Goal: Transaction & Acquisition: Purchase product/service

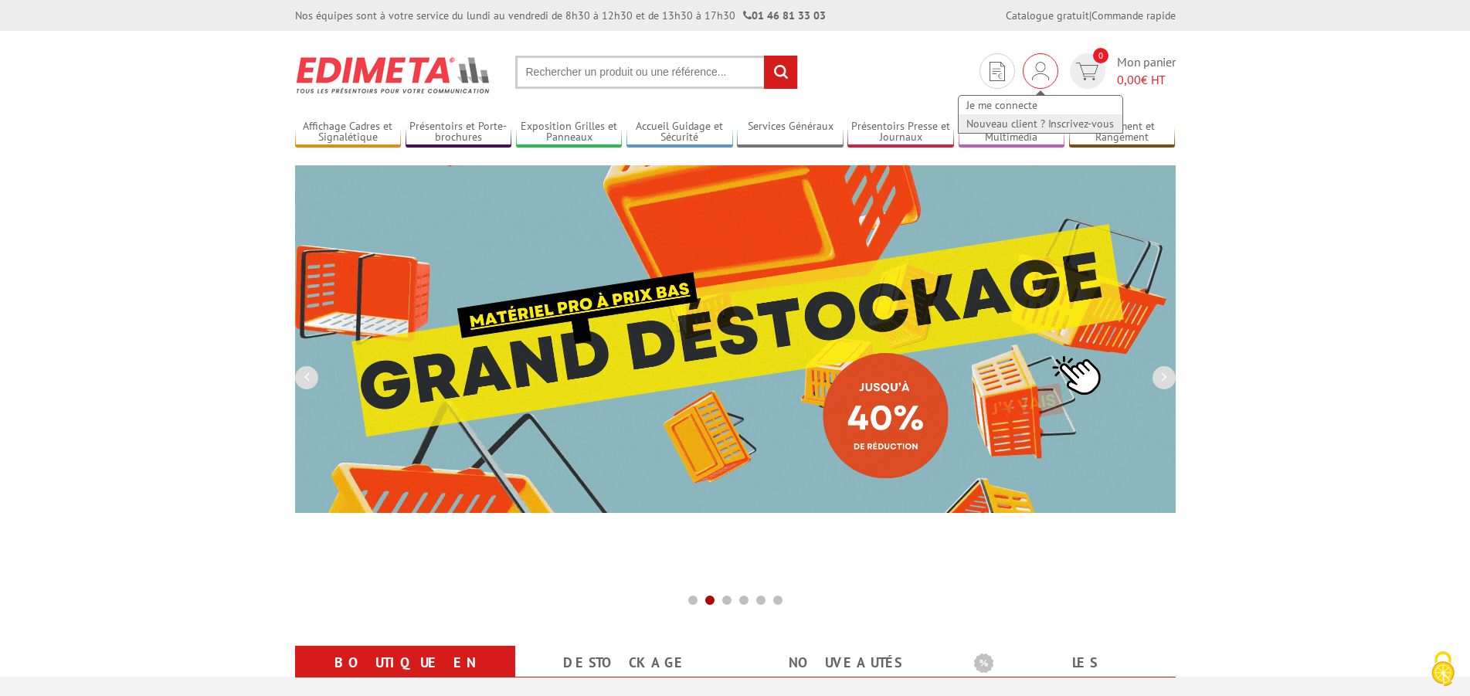
click at [1019, 124] on link "Nouveau client ? Inscrivez-vous" at bounding box center [1040, 123] width 164 height 19
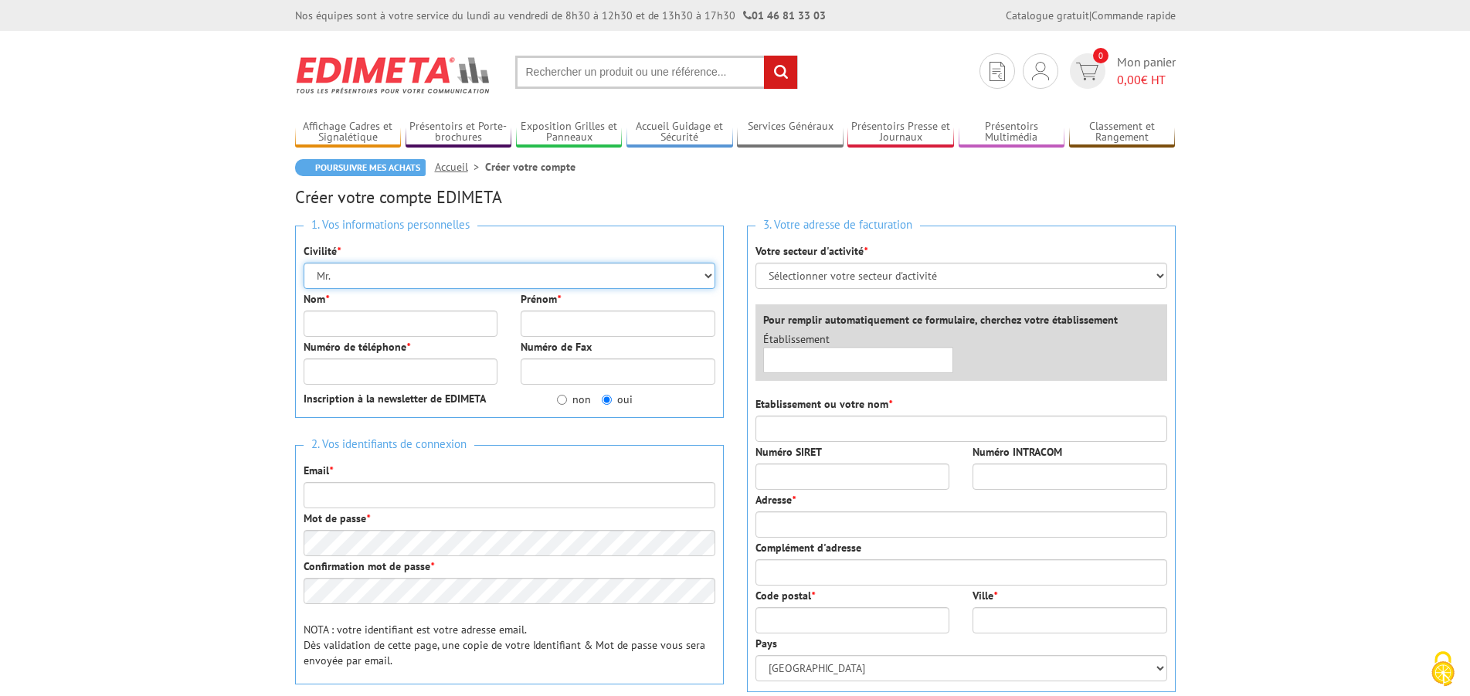
click at [304, 263] on select "Mr. Mme. Mlle." at bounding box center [510, 276] width 412 height 26
select select "Mme."
click option "Mme." at bounding box center [0, 0] width 0 height 0
click at [371, 329] on input "Nom *" at bounding box center [401, 323] width 195 height 26
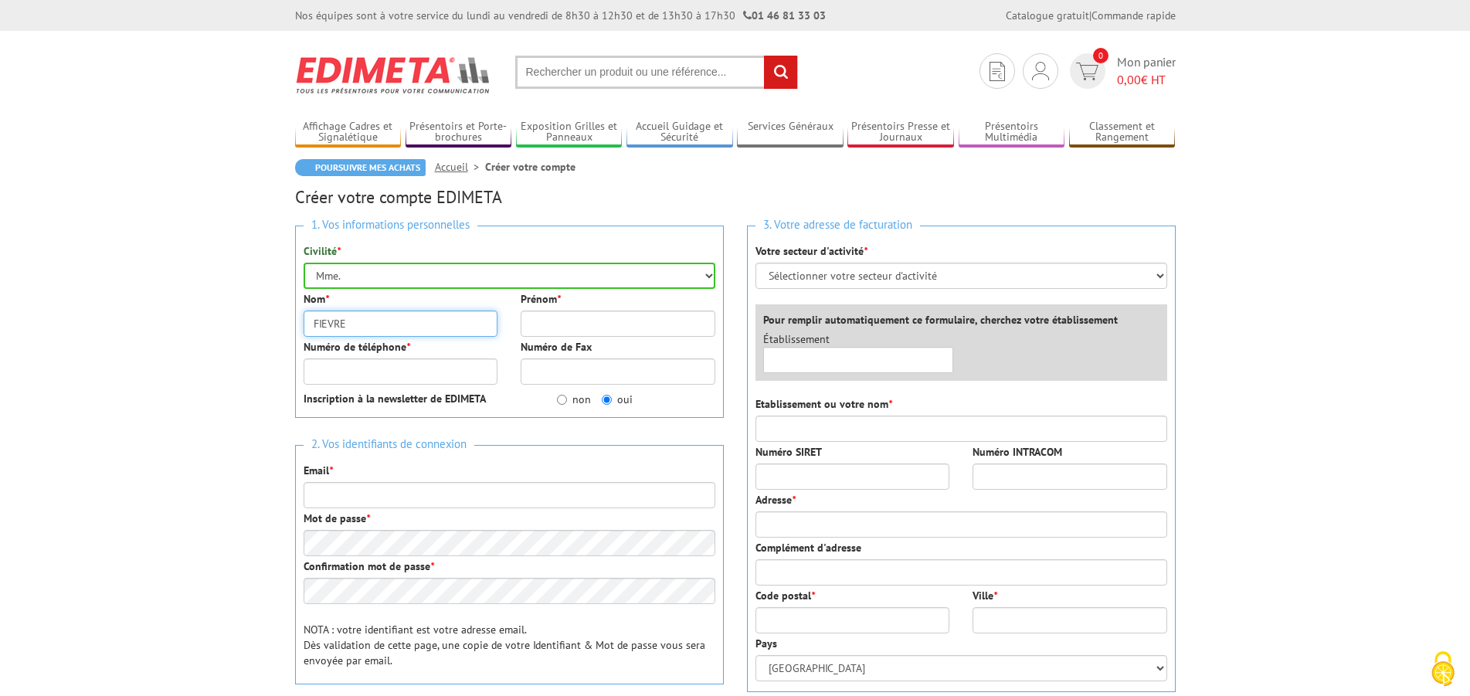
type input "FIEVRE"
click at [537, 318] on input "Prénom *" at bounding box center [618, 323] width 195 height 26
type input "NATHALIE"
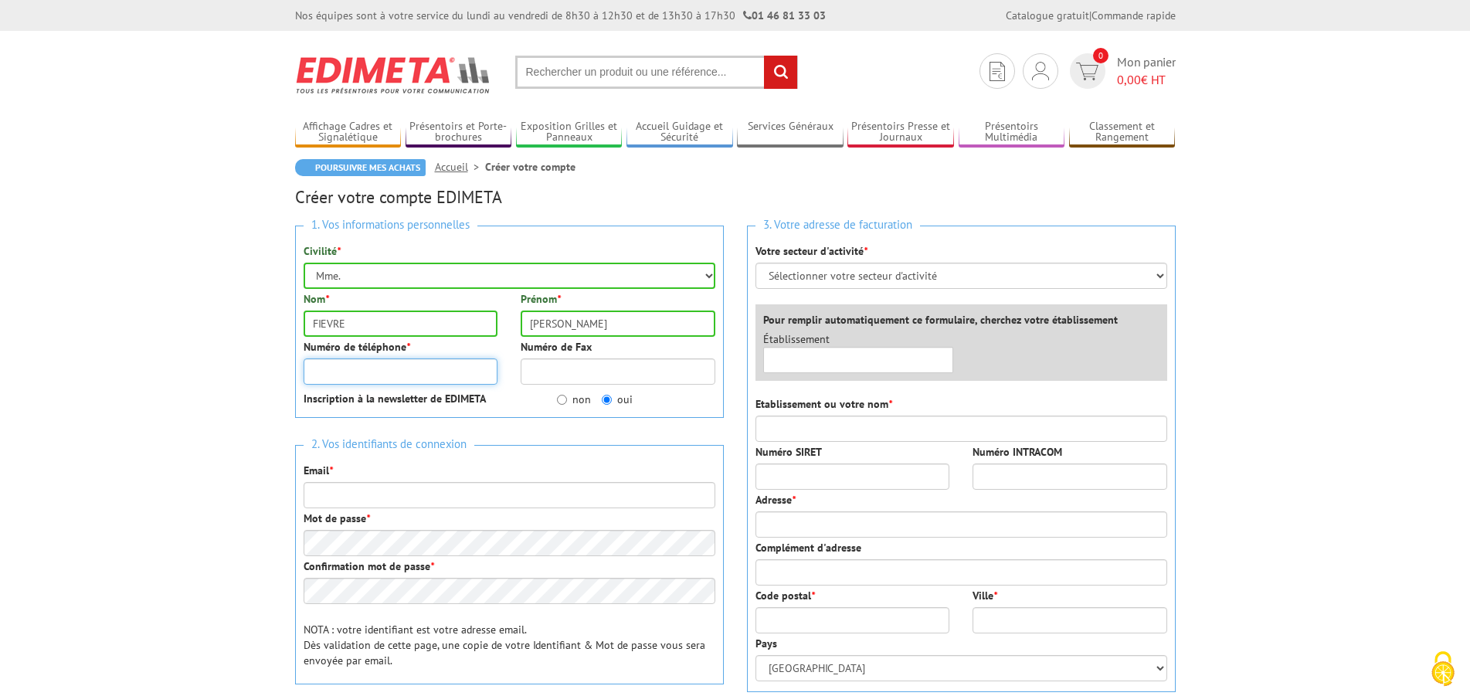
click at [429, 369] on input "Numéro de téléphone *" at bounding box center [401, 371] width 195 height 26
type input "0241475421"
click at [558, 402] on input "non" at bounding box center [562, 400] width 10 height 10
radio input "true"
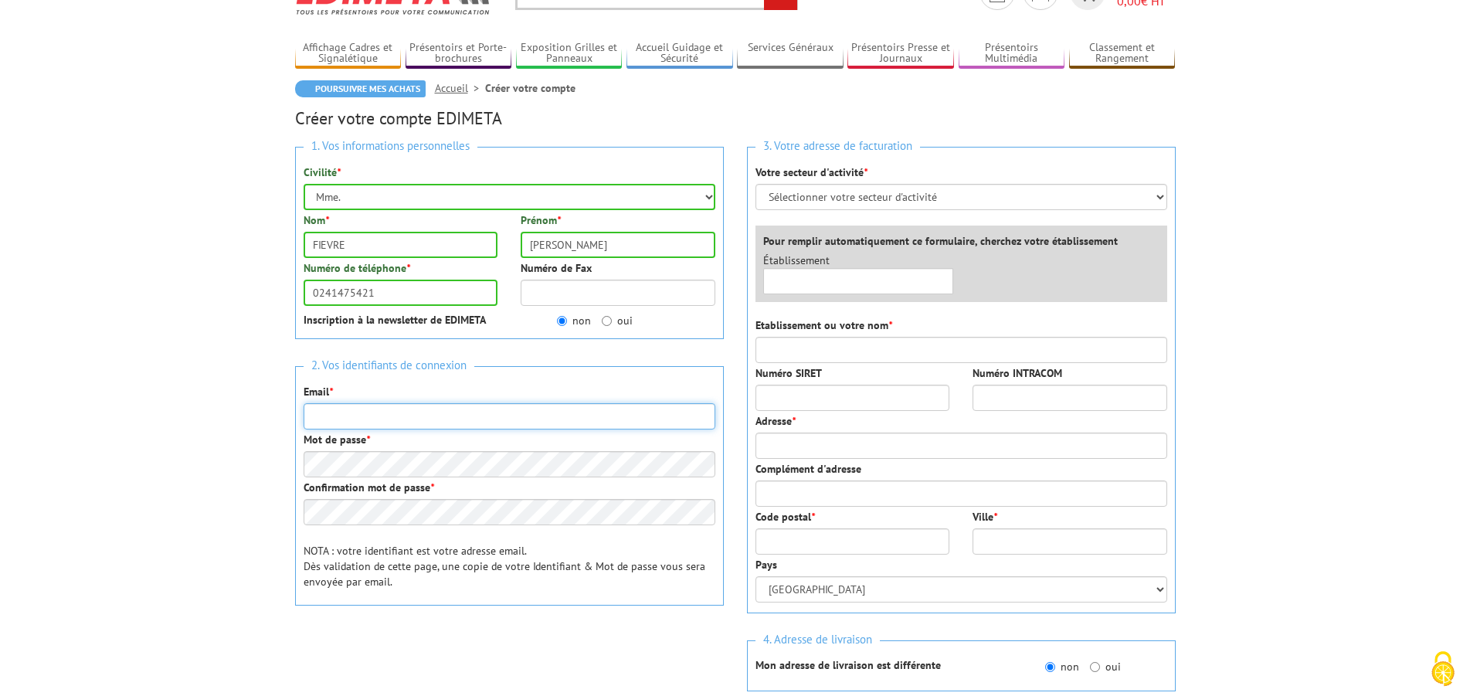
click at [383, 425] on input "Email *" at bounding box center [510, 416] width 412 height 26
type input "[EMAIL_ADDRESS][DOMAIN_NAME]"
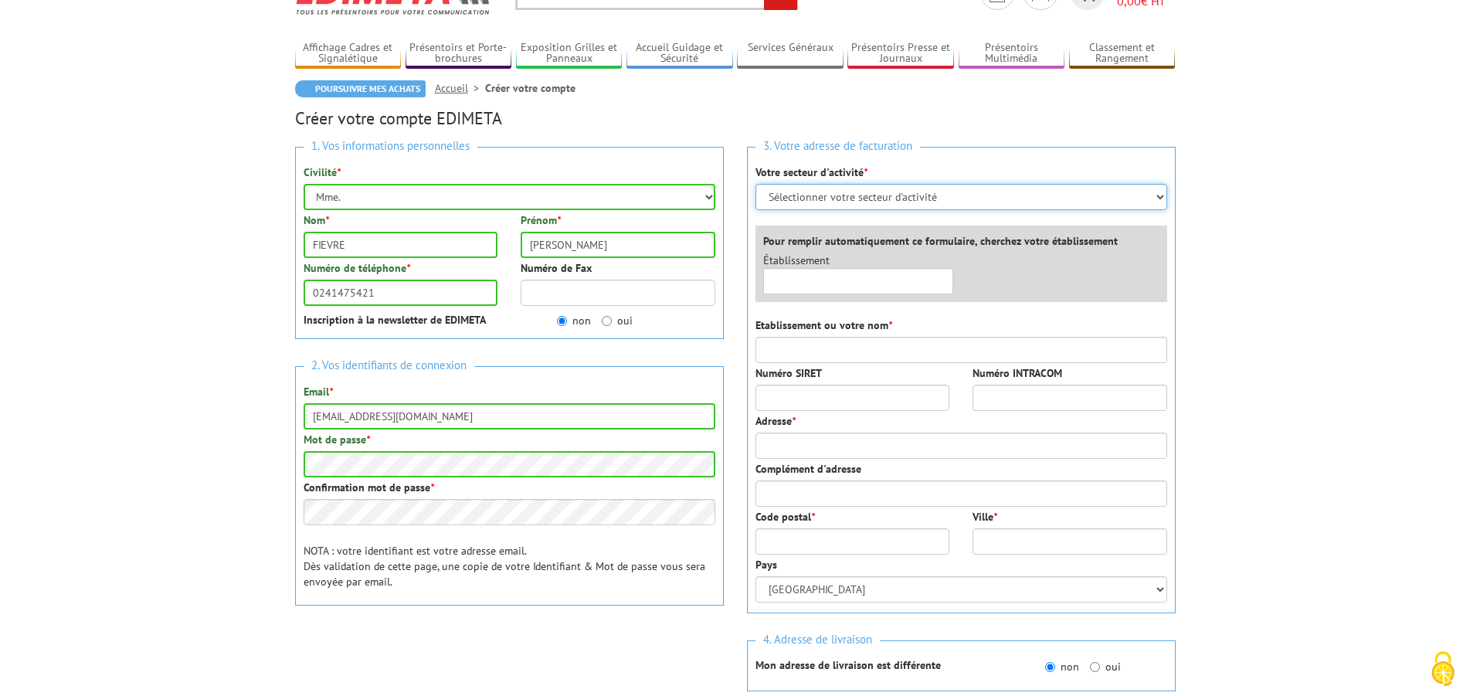
click at [755, 184] on select "Sélectionner votre secteur d'activité Administrations et collectivités Magasins…" at bounding box center [961, 197] width 412 height 26
select select "876"
click option "Administrations et collectivités" at bounding box center [0, 0] width 0 height 0
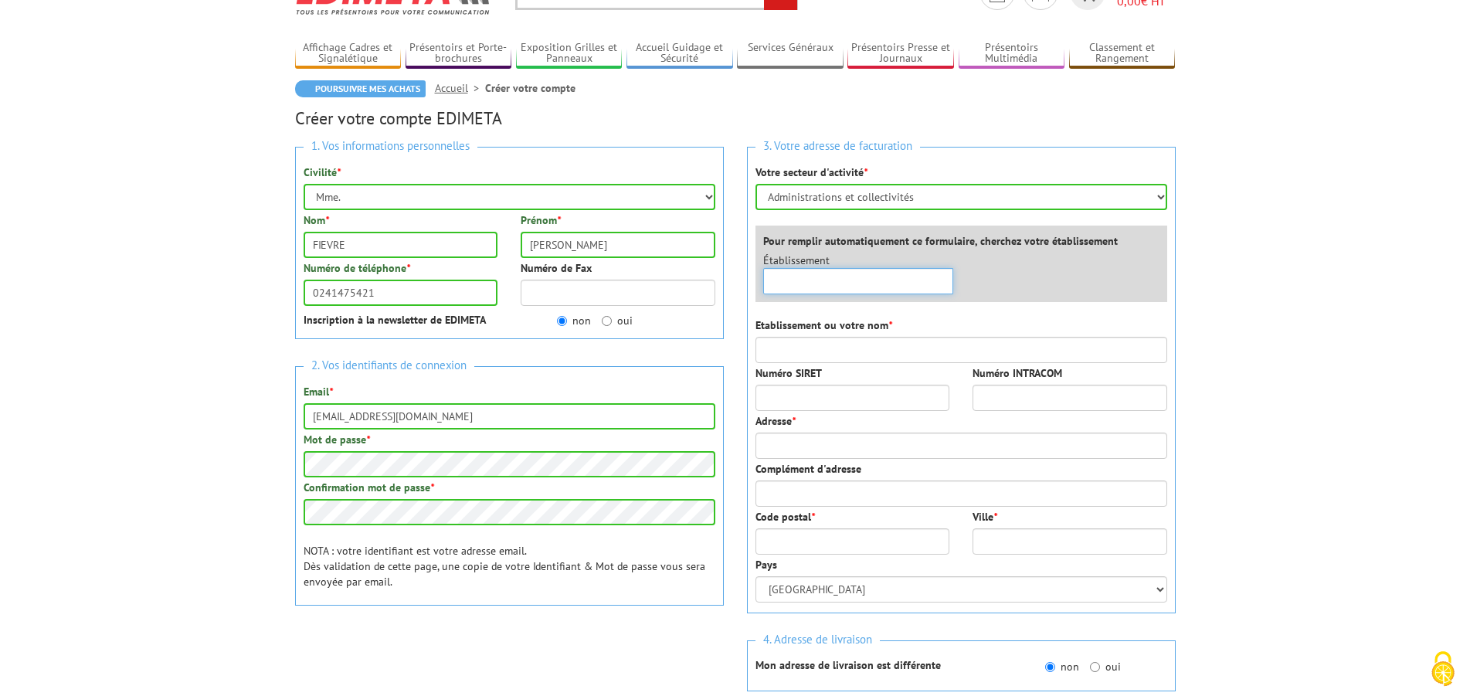
click at [883, 281] on input "text" at bounding box center [858, 281] width 191 height 26
type input "COLLEGE ST LAUD"
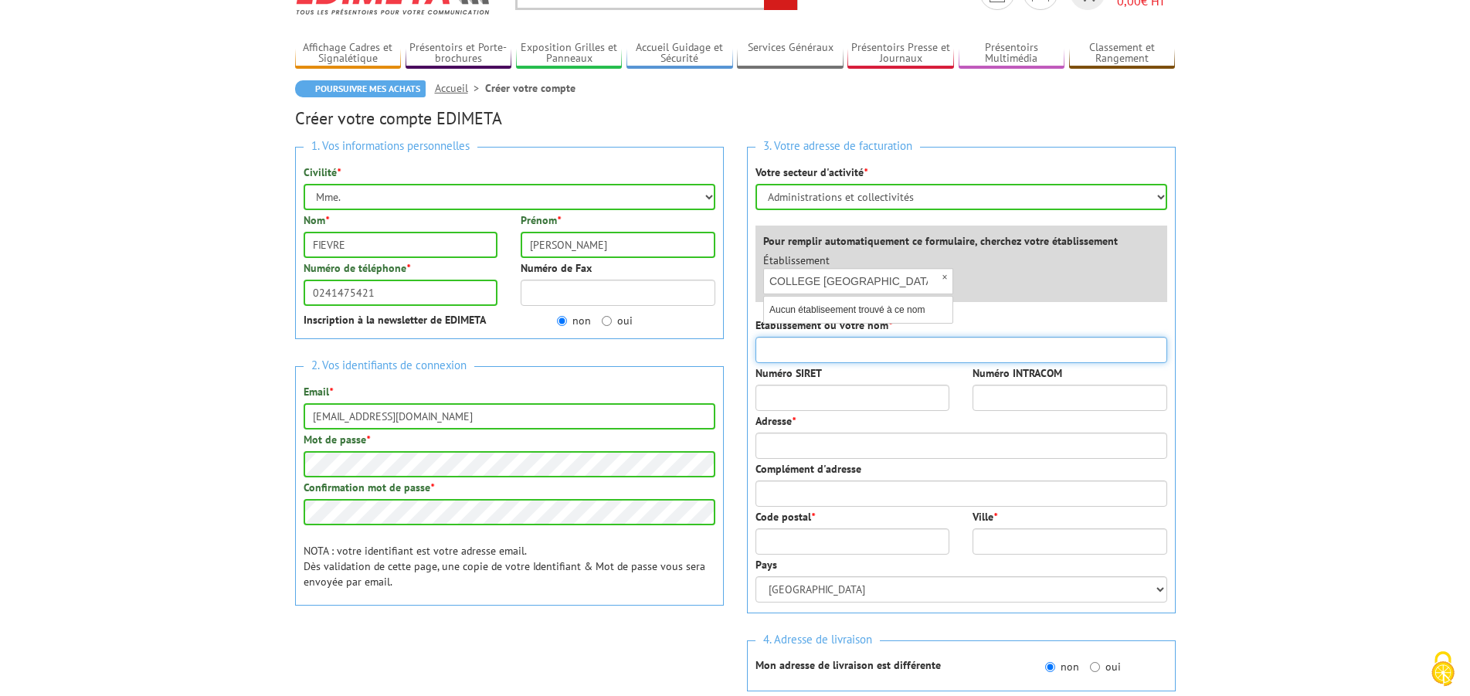
click at [858, 354] on input "Etablissement ou votre nom *" at bounding box center [961, 350] width 412 height 26
type input "COLLEGE ST LAUD"
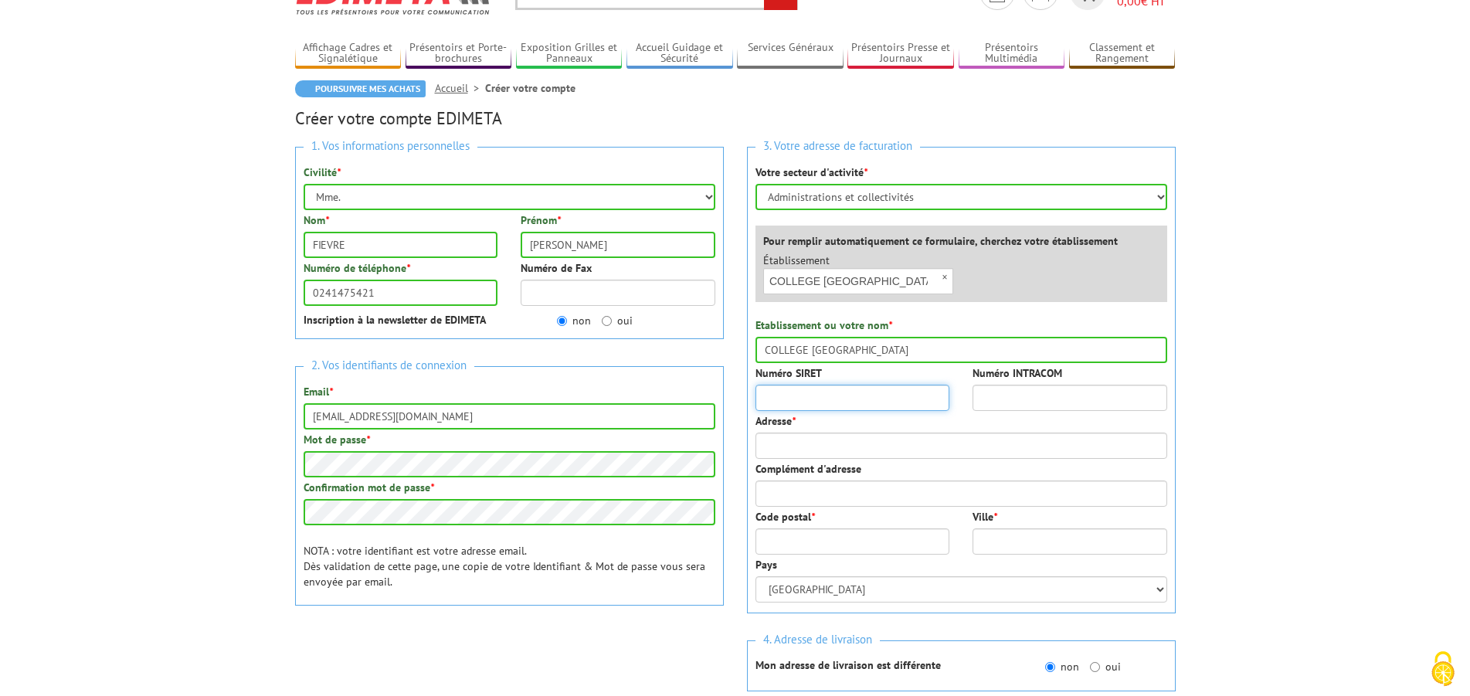
click at [832, 395] on input "Numéro SIRET" at bounding box center [852, 398] width 195 height 26
type input "43038305900010"
click at [827, 443] on input "Adresse *" at bounding box center [961, 445] width 412 height 26
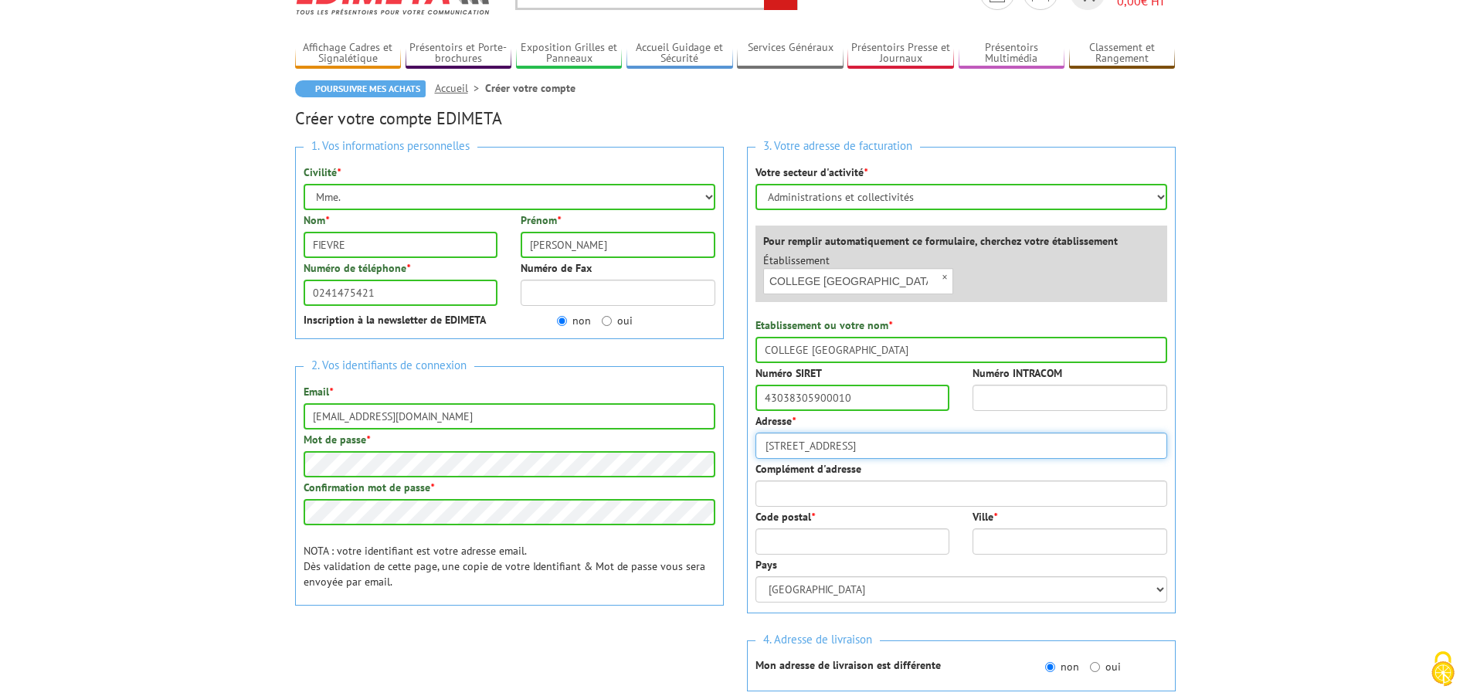
type input "11 RUE PASTEUR"
click at [764, 547] on input "Code postal *" at bounding box center [852, 541] width 195 height 26
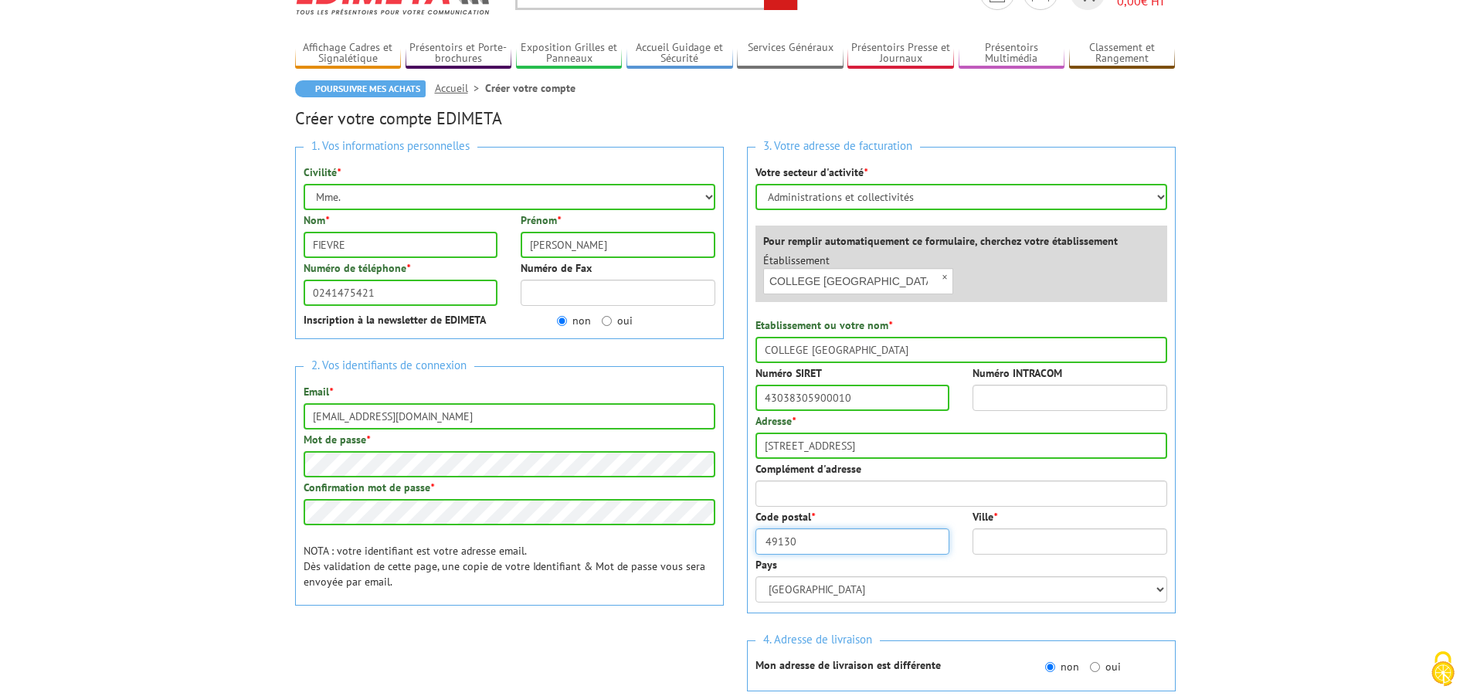
type input "49130"
click at [1033, 541] on input "Ville *" at bounding box center [1069, 541] width 195 height 26
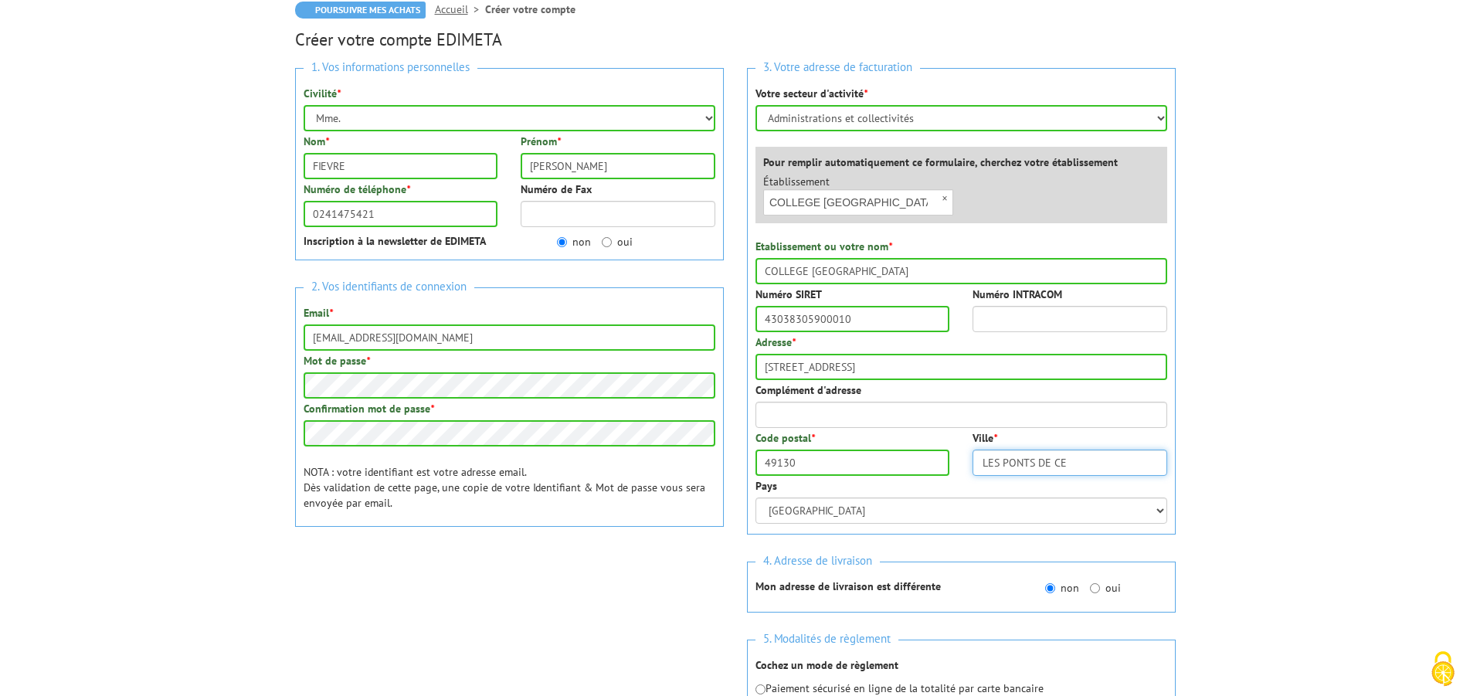
scroll to position [236, 0]
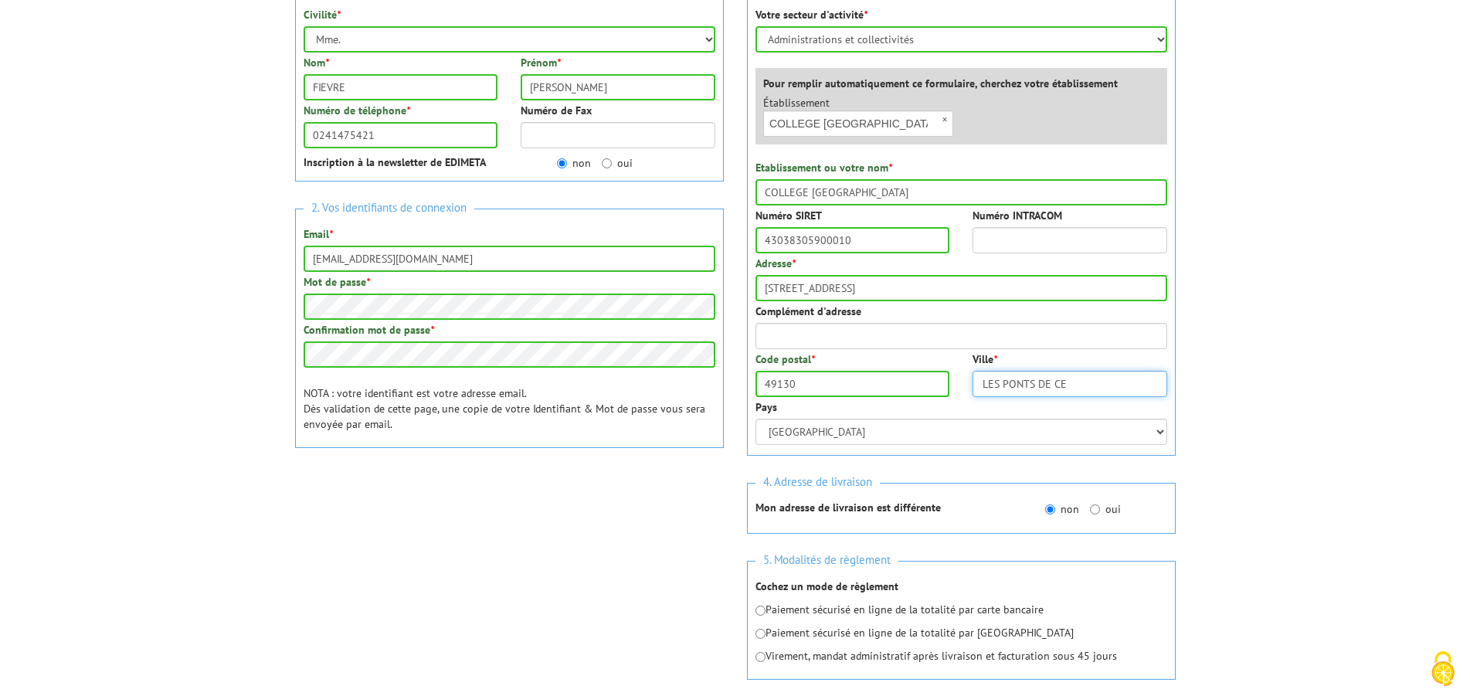
type input "LES PONTS DE CE"
click at [760, 633] on input "radio" at bounding box center [760, 634] width 10 height 10
radio input "true"
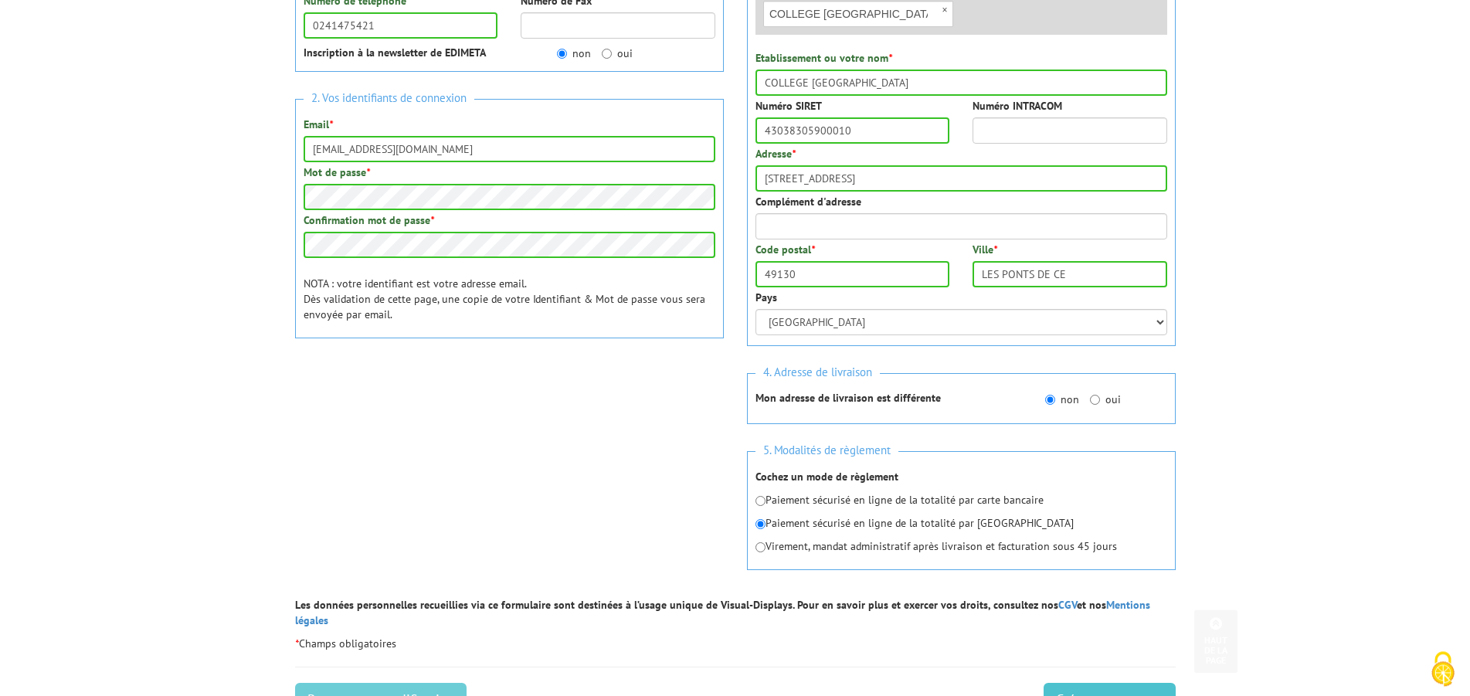
scroll to position [473, 0]
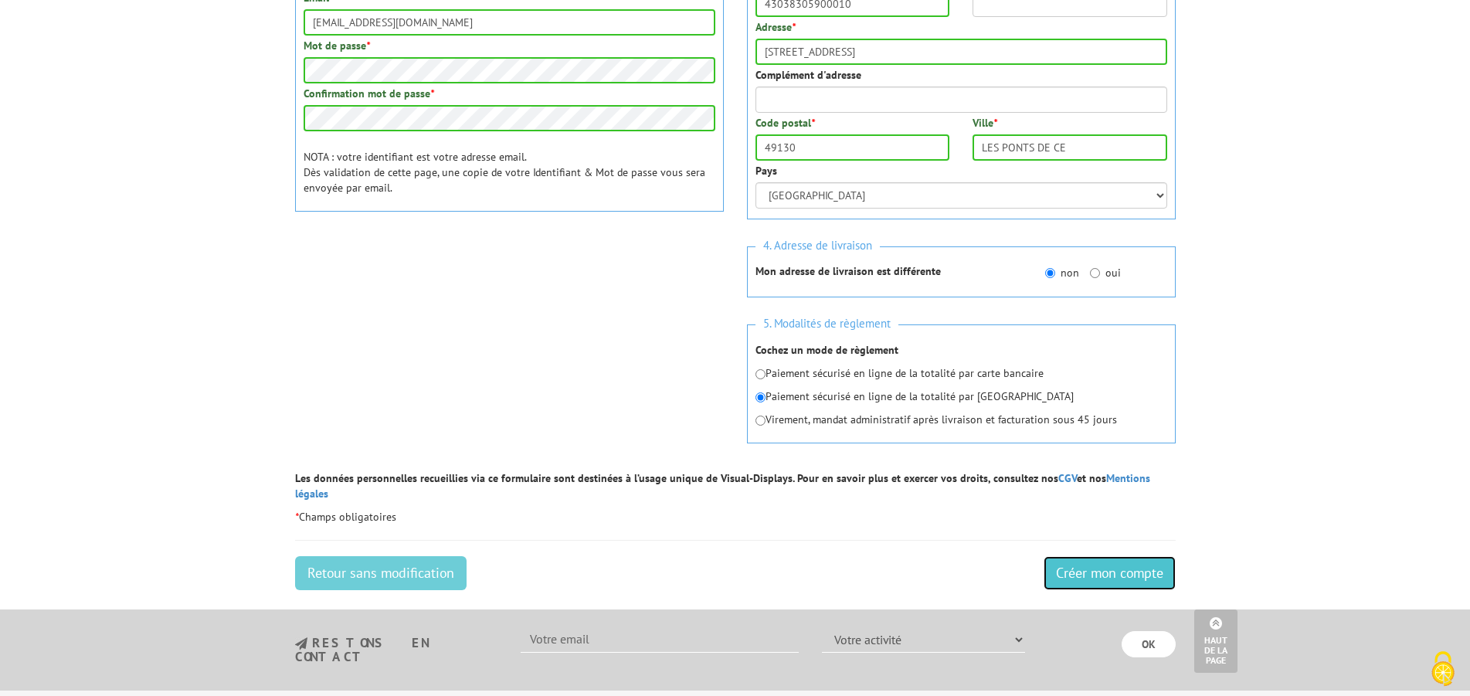
click at [1111, 556] on input "Créer mon compte" at bounding box center [1109, 573] width 132 height 34
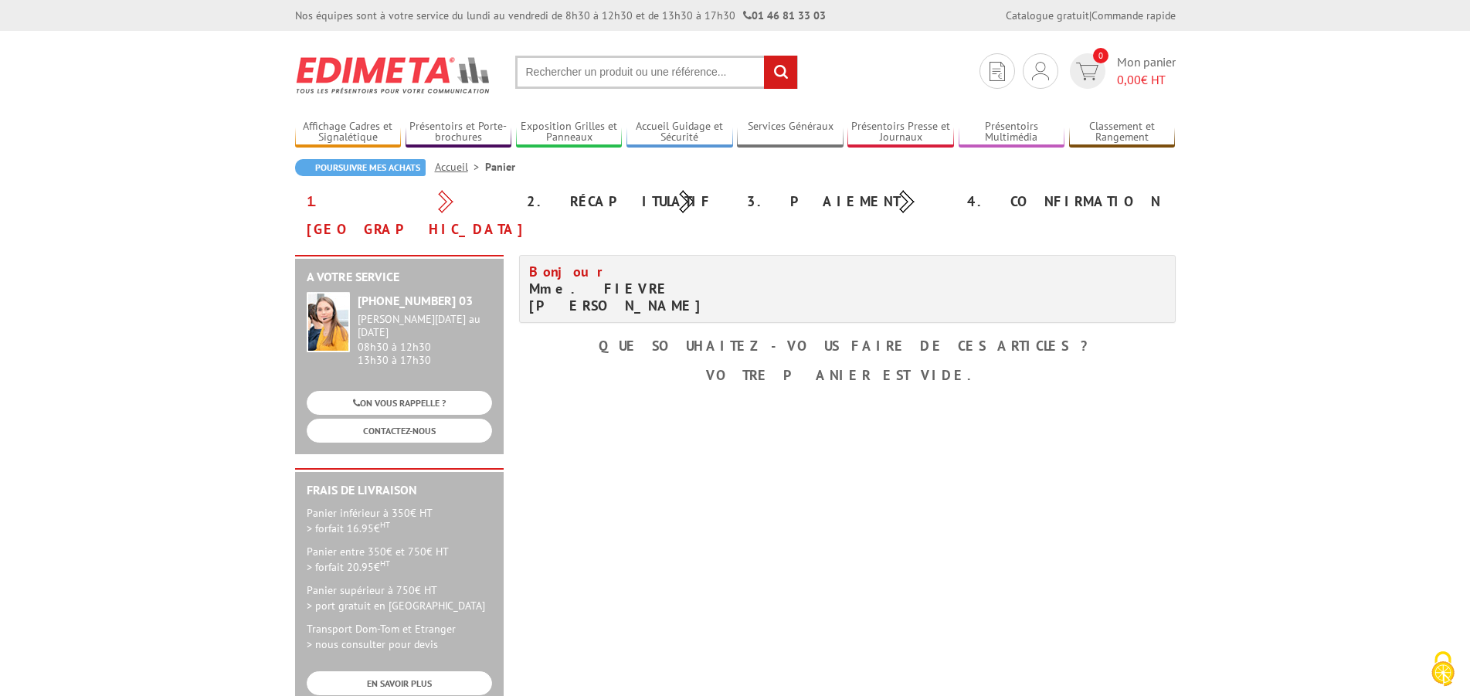
click at [1111, 556] on div "A votre service +33 (0)1 46 81 33 03 Du Lundi au Vendredi 08h30 à 12h30 13h30 à…" at bounding box center [735, 488] width 896 height 467
click at [555, 77] on input "text" at bounding box center [656, 72] width 283 height 33
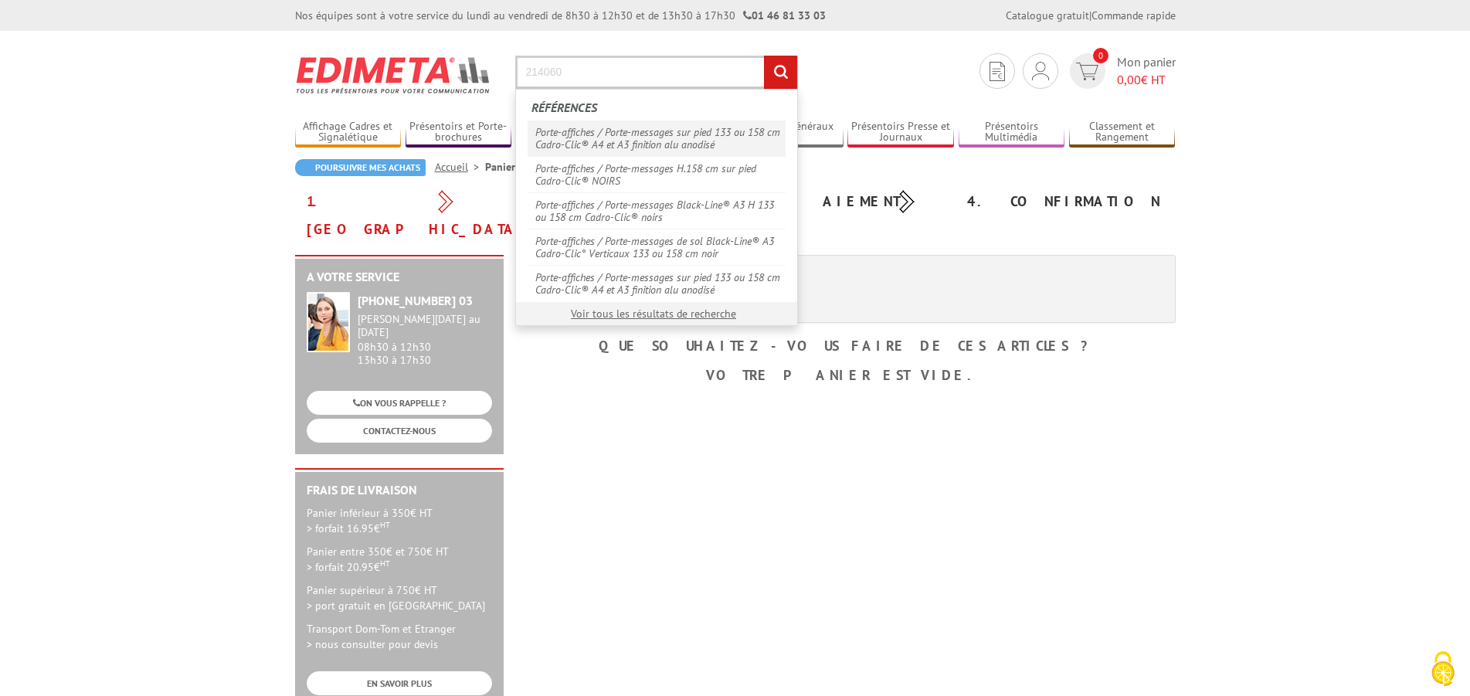
type input "214060"
click at [552, 127] on link "Porte-affiches / Porte-messages sur pied 133 ou 158 cm Cadro-Clic® A4 et A3 fin…" at bounding box center [656, 138] width 258 height 36
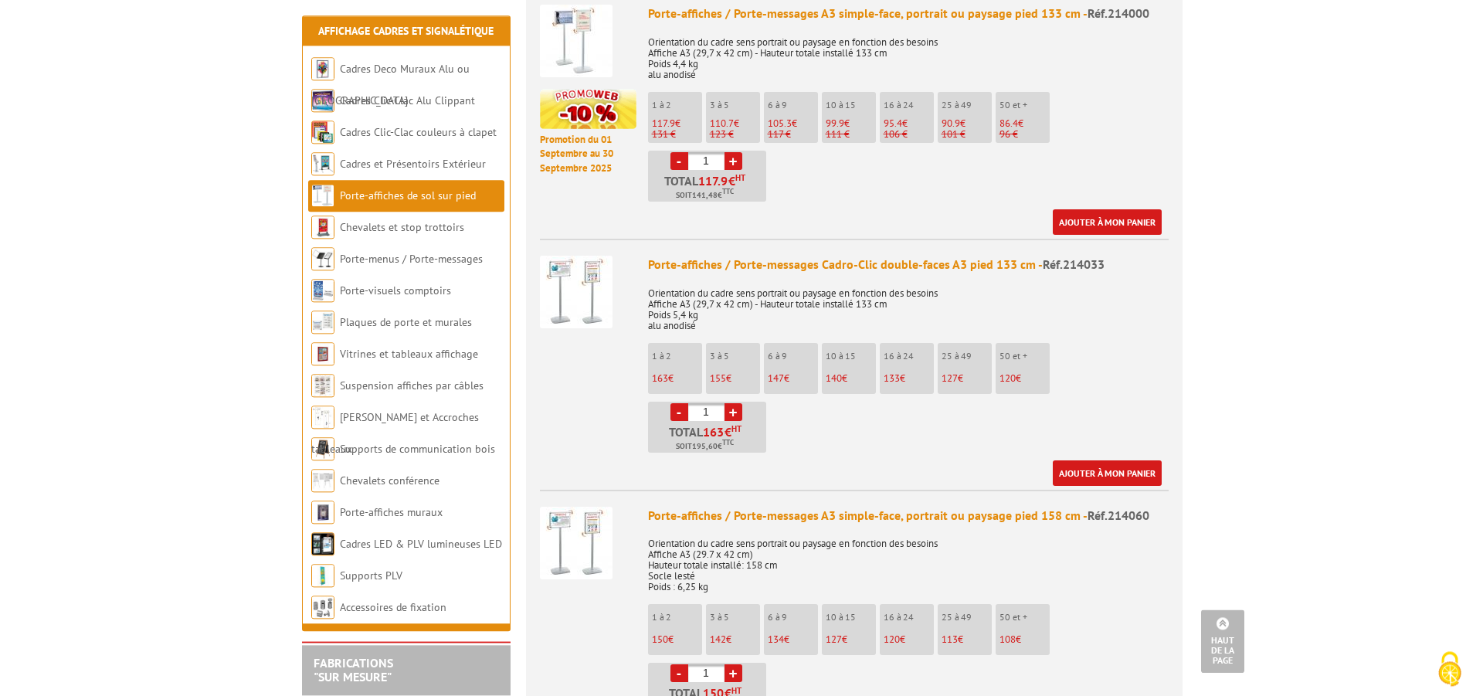
scroll to position [1260, 0]
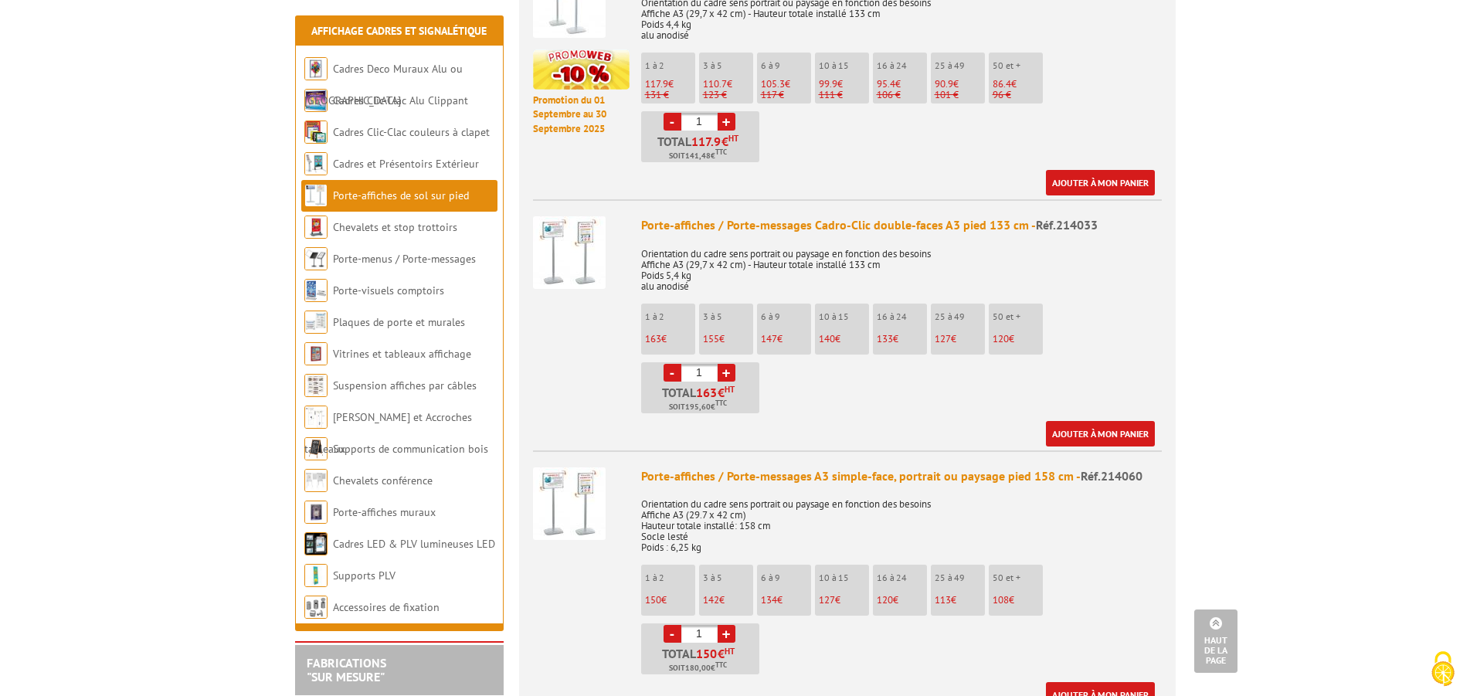
click at [1089, 682] on link "Ajouter à mon panier" at bounding box center [1100, 694] width 109 height 25
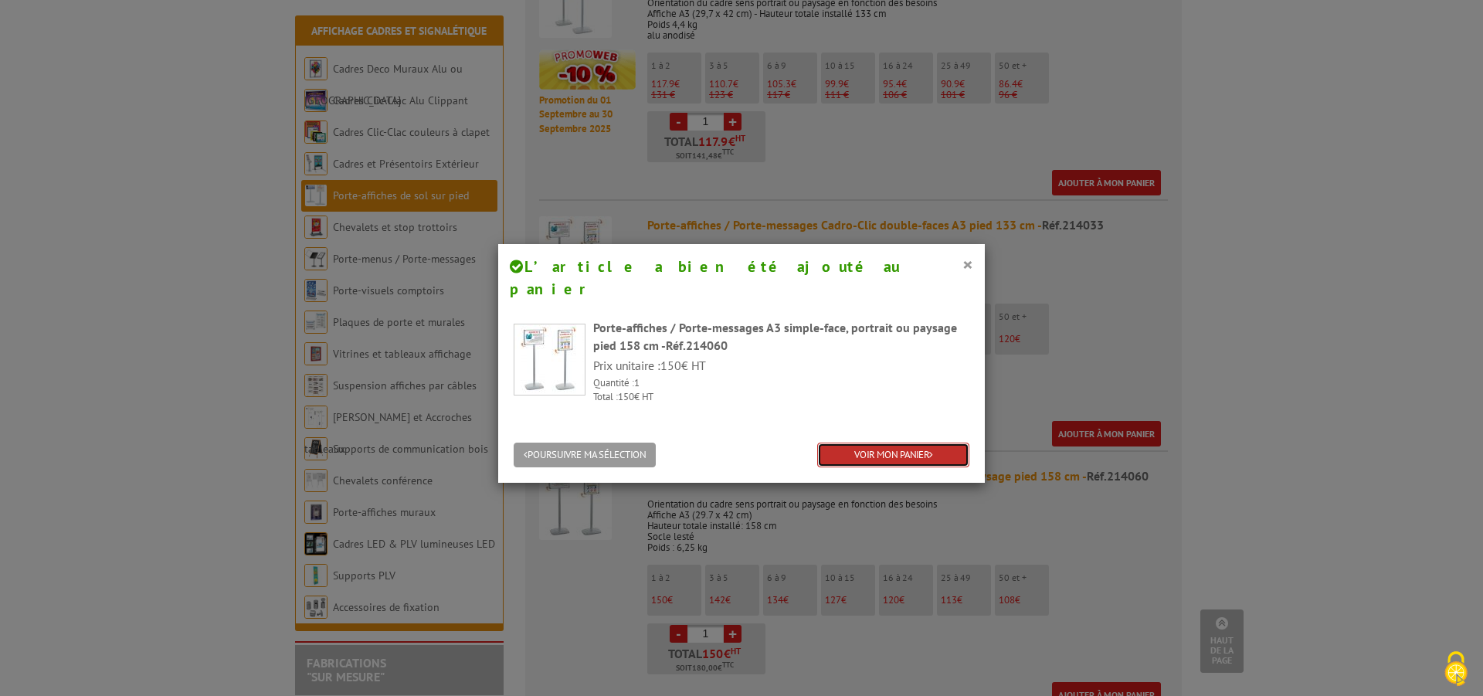
click at [877, 443] on link "VOIR MON PANIER" at bounding box center [893, 455] width 152 height 25
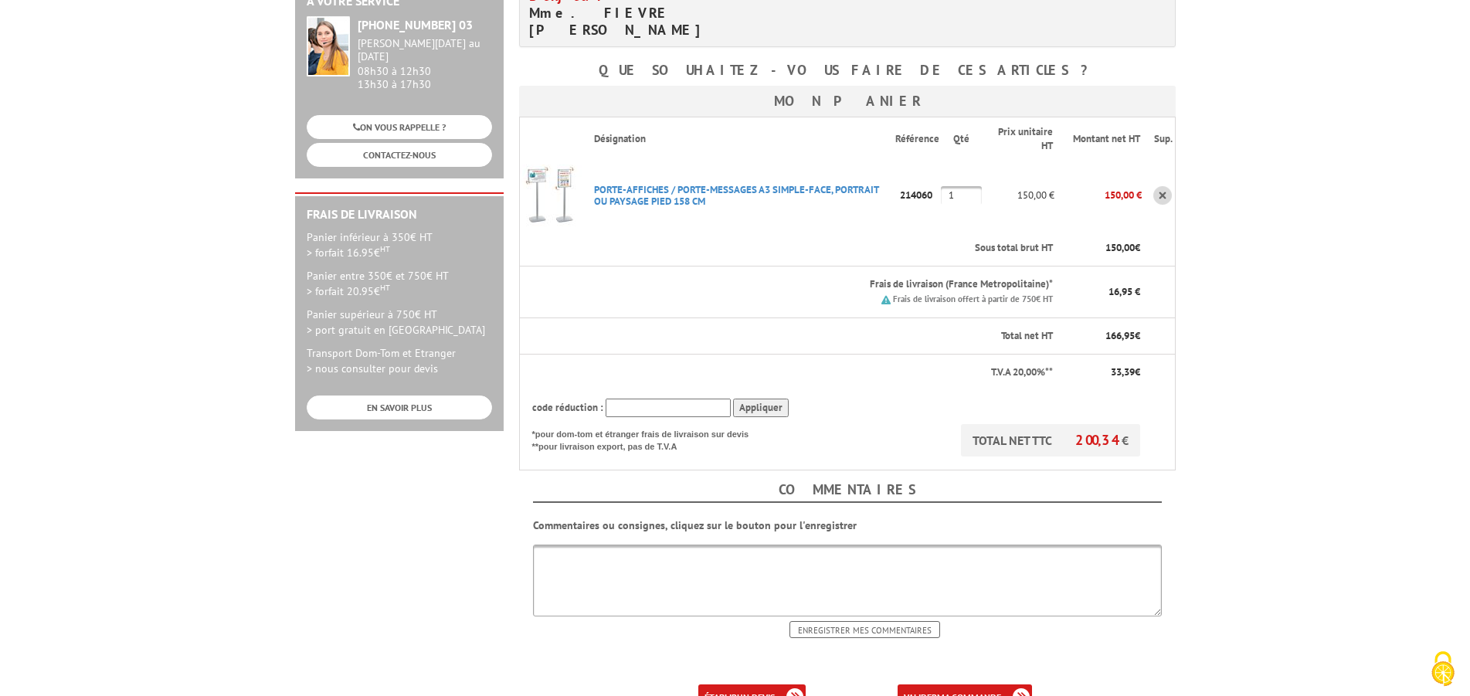
scroll to position [315, 0]
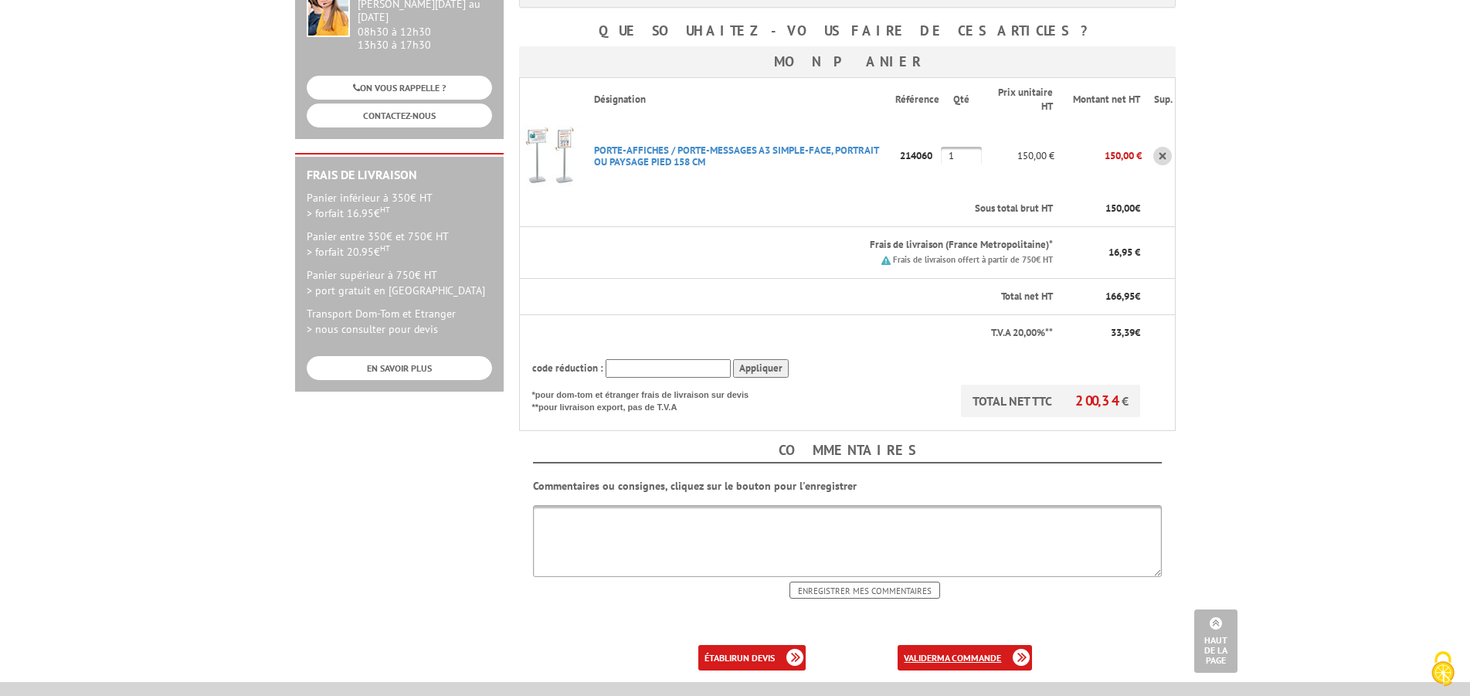
click at [925, 645] on link "valider ma commande" at bounding box center [964, 657] width 134 height 25
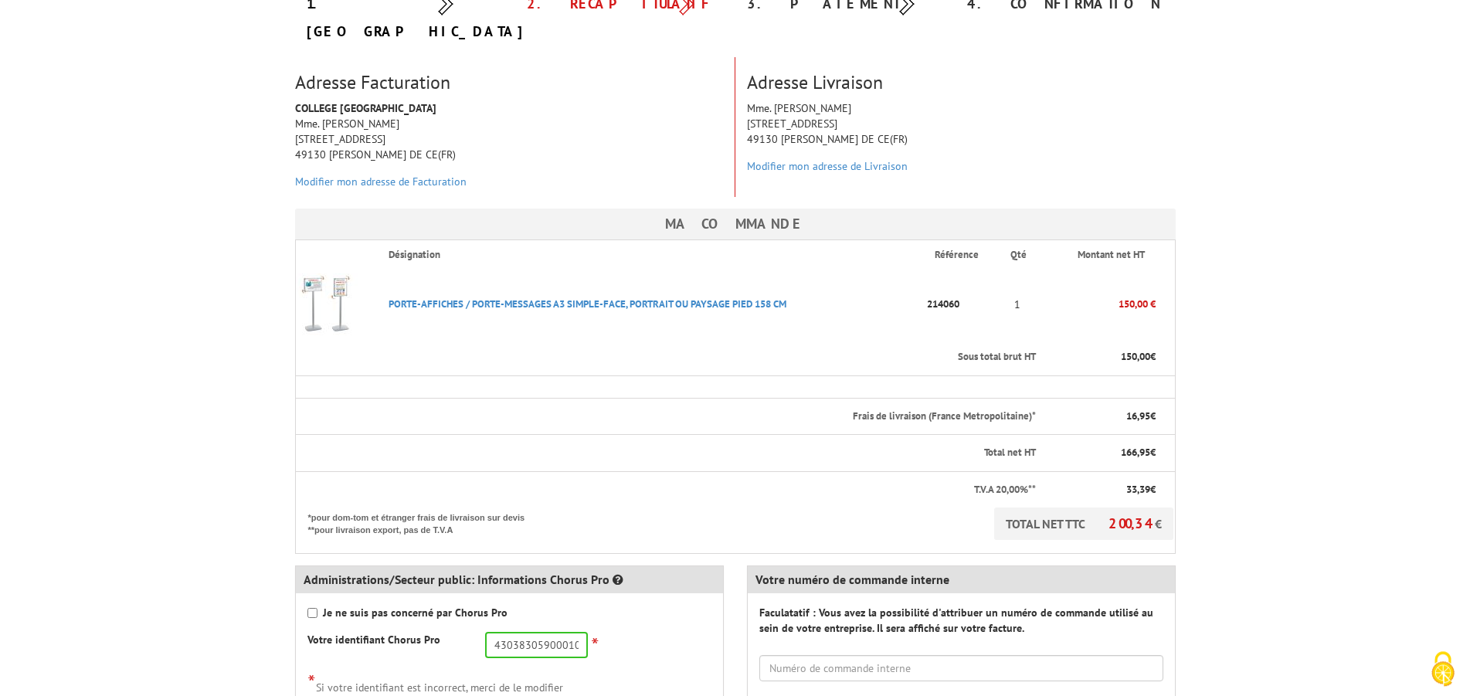
scroll to position [236, 0]
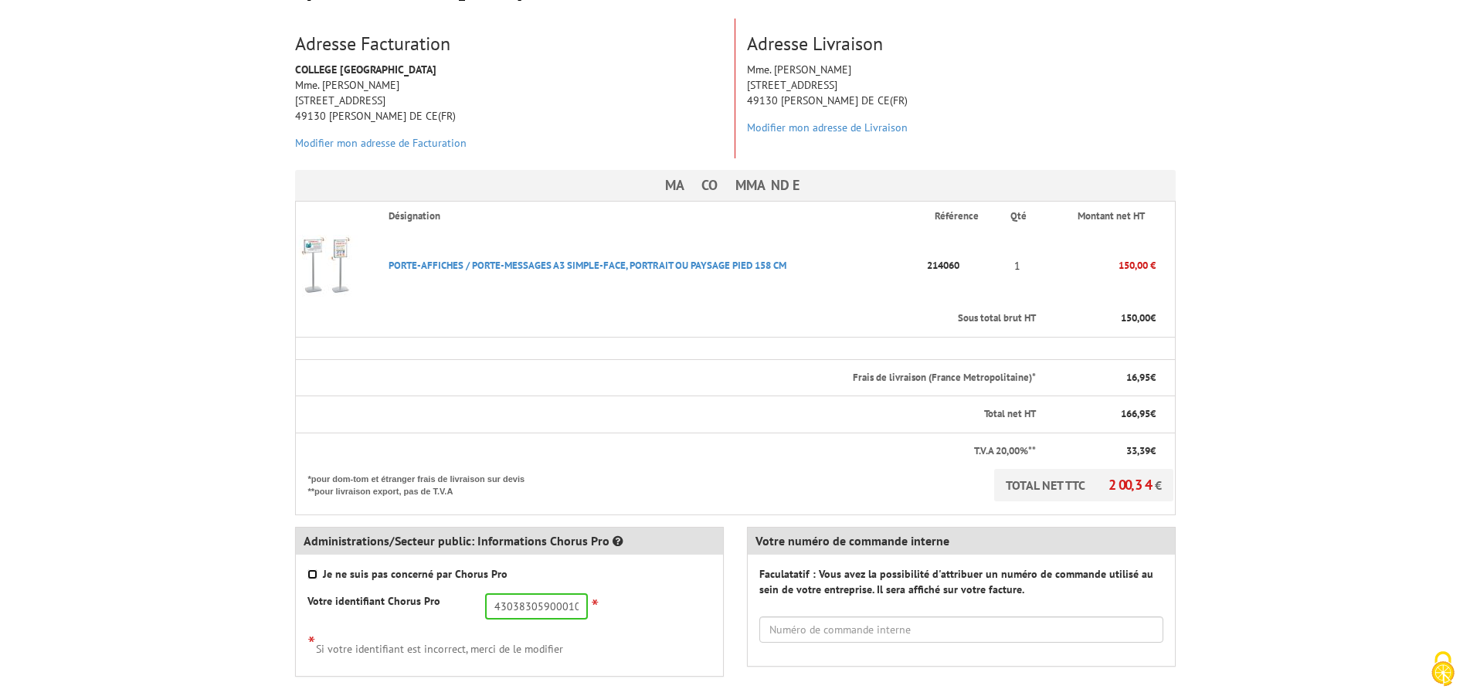
click at [312, 569] on input "Je ne suis pas concerné par Chorus Pro" at bounding box center [312, 574] width 10 height 10
checkbox input "true"
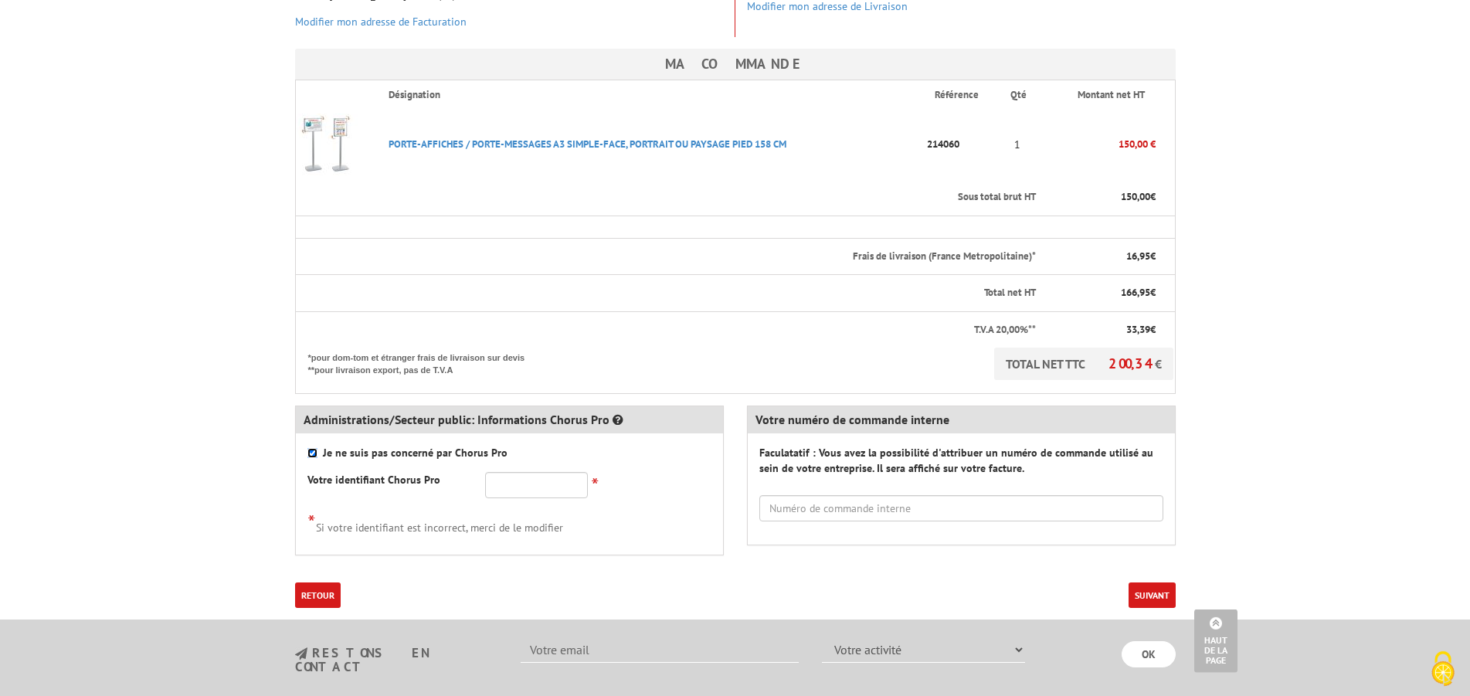
scroll to position [394, 0]
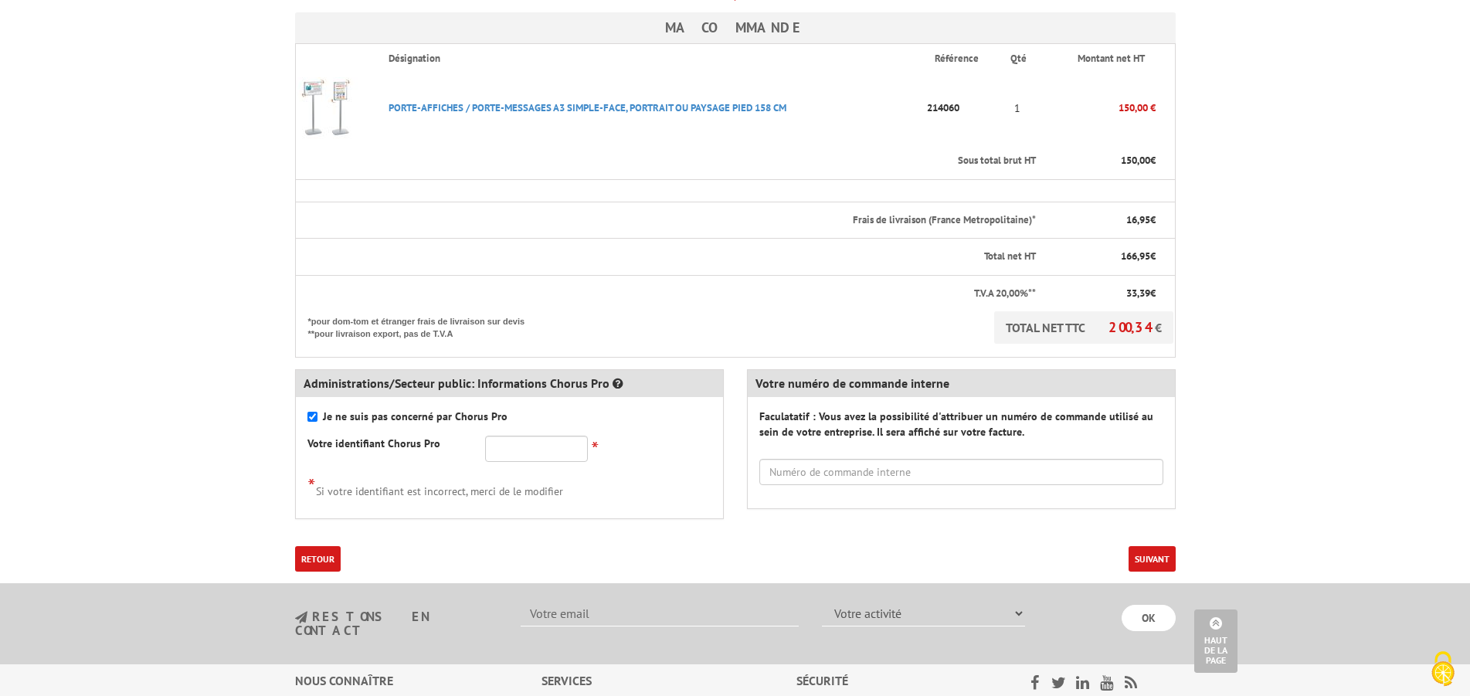
click at [1158, 546] on button "Suivant" at bounding box center [1151, 558] width 47 height 25
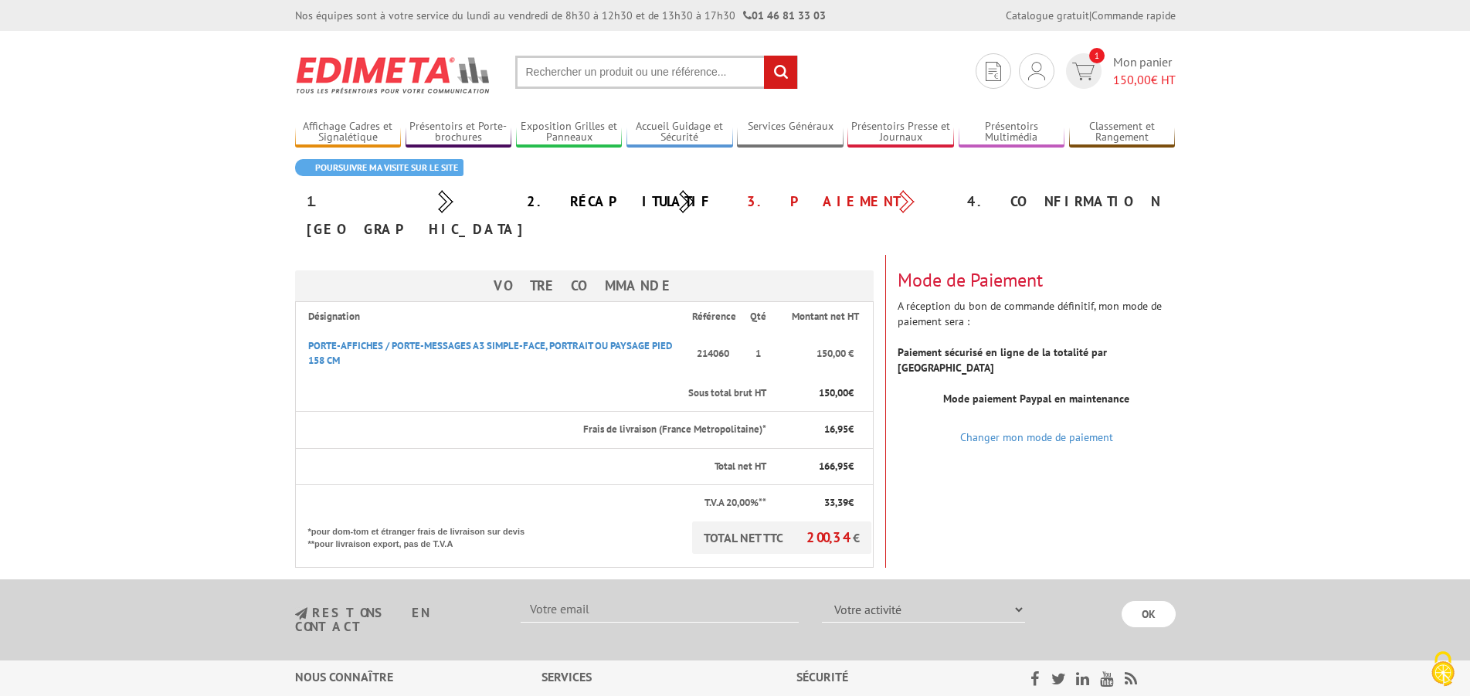
scroll to position [79, 0]
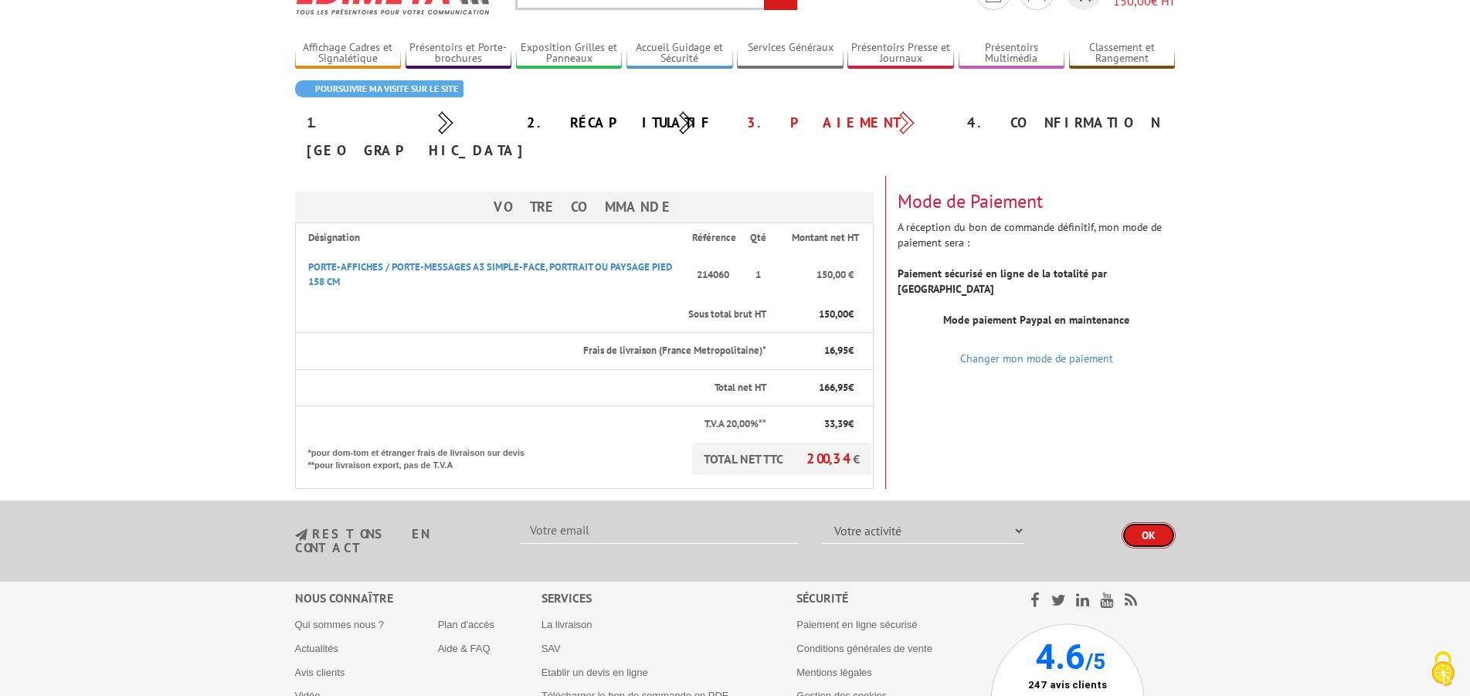
click at [1157, 522] on input "OK" at bounding box center [1148, 535] width 54 height 26
click at [822, 517] on select "Votre activité Administrations et collectivités Magasins et commerces Entrepris…" at bounding box center [923, 530] width 203 height 26
select select "876"
click option "Administrations et collectivités" at bounding box center [0, 0] width 0 height 0
click at [1149, 522] on input "OK" at bounding box center [1148, 535] width 54 height 26
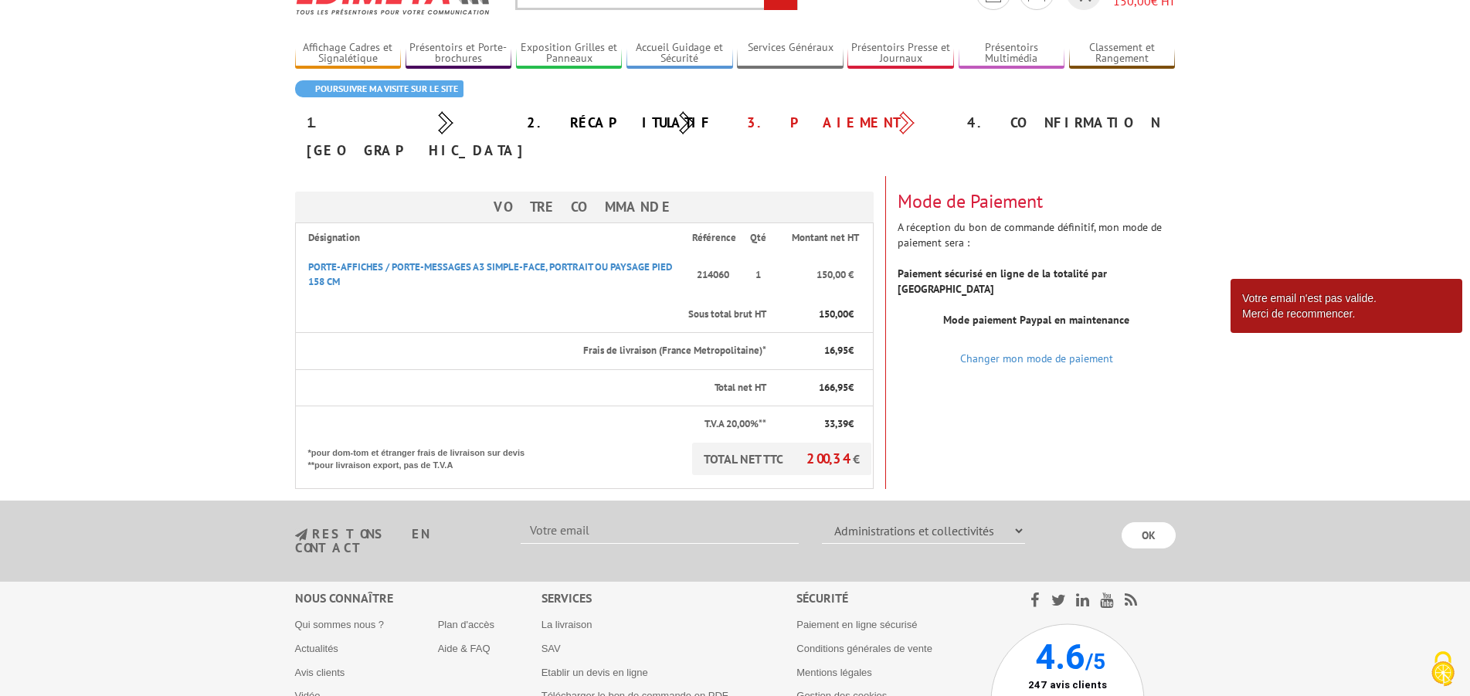
click at [559, 517] on input "text" at bounding box center [660, 530] width 278 height 26
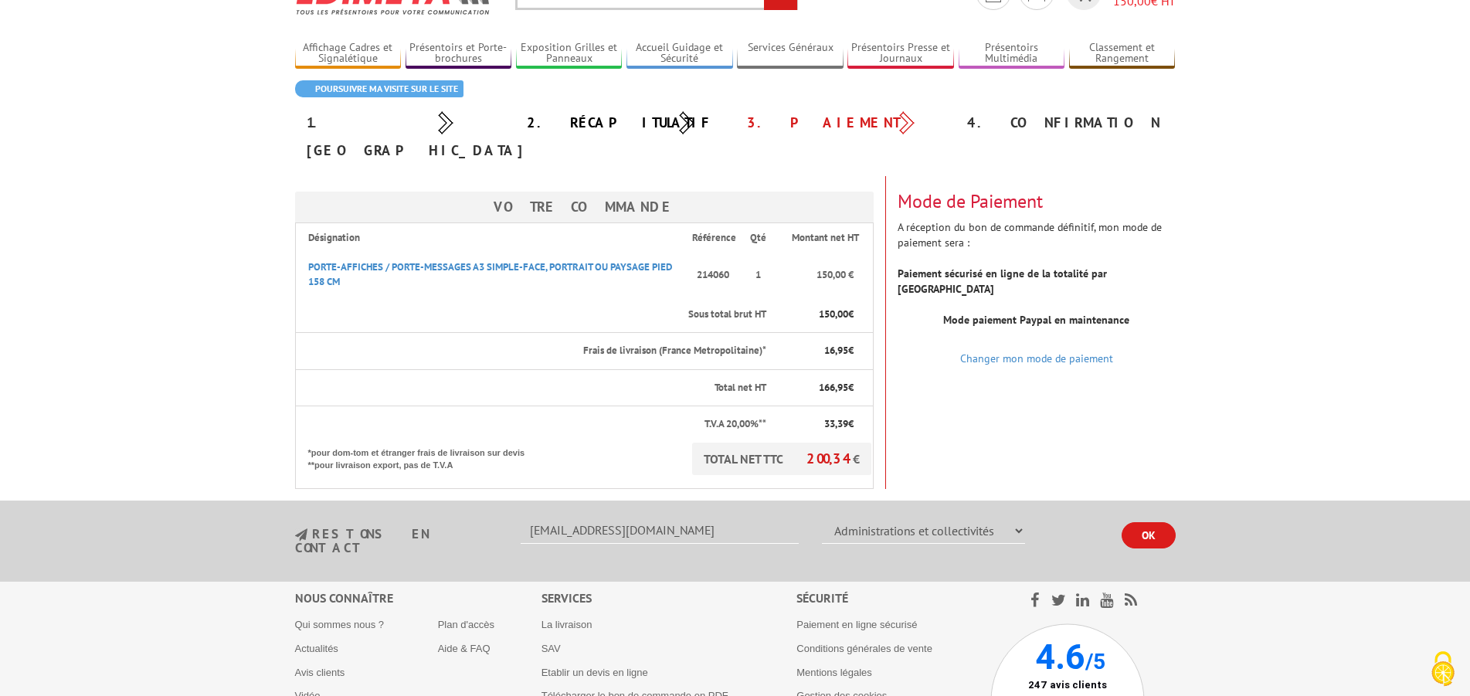
type input "[EMAIL_ADDRESS][DOMAIN_NAME]"
click at [1155, 522] on input "OK" at bounding box center [1148, 535] width 54 height 26
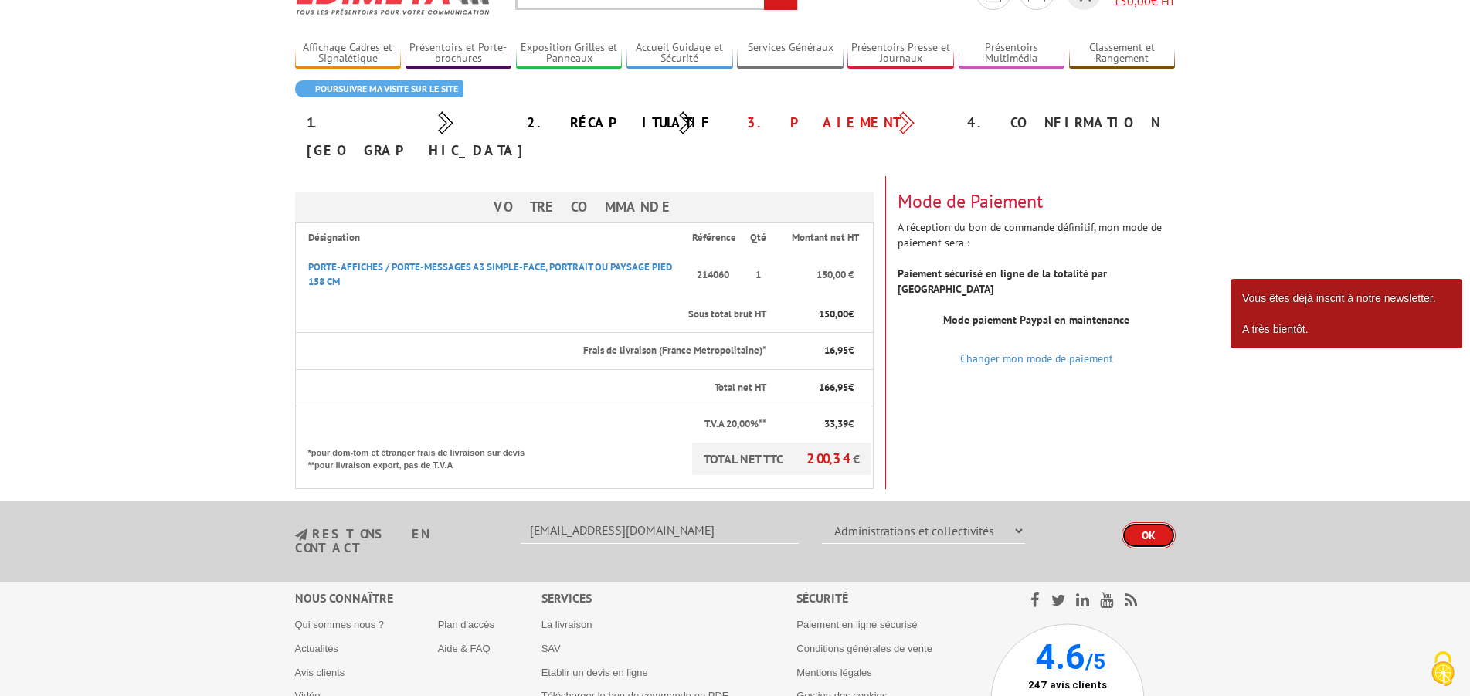
click at [1155, 522] on input "OK" at bounding box center [1148, 535] width 54 height 26
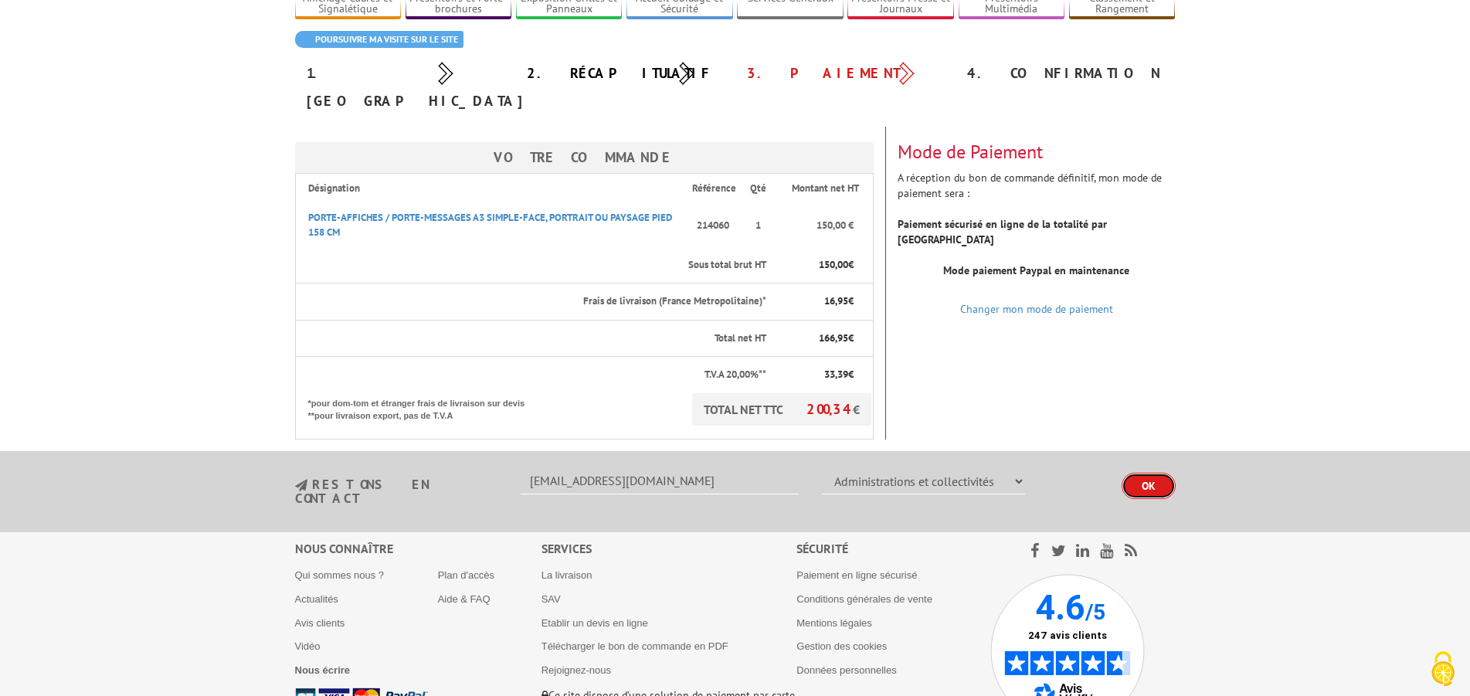
scroll to position [43, 0]
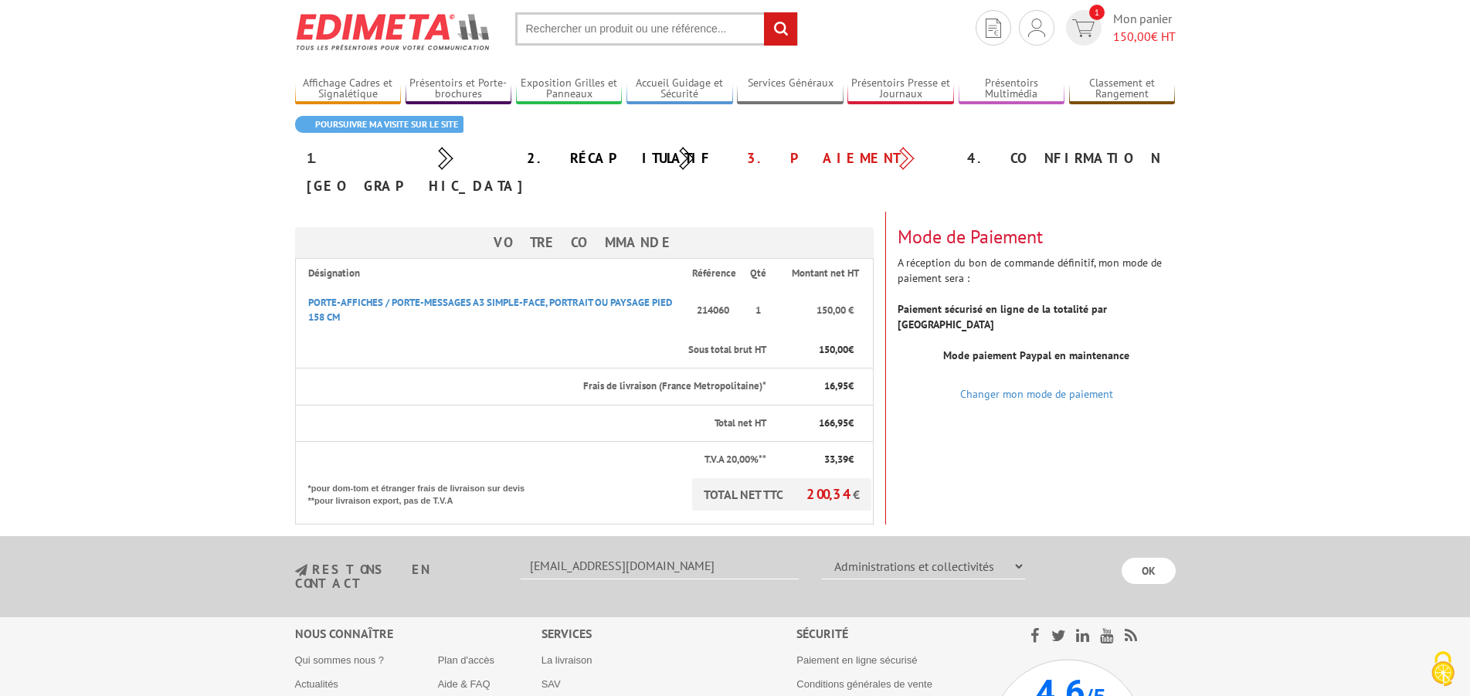
click at [905, 153] on div "3. Paiement" at bounding box center [845, 158] width 220 height 28
